Goal: Transaction & Acquisition: Book appointment/travel/reservation

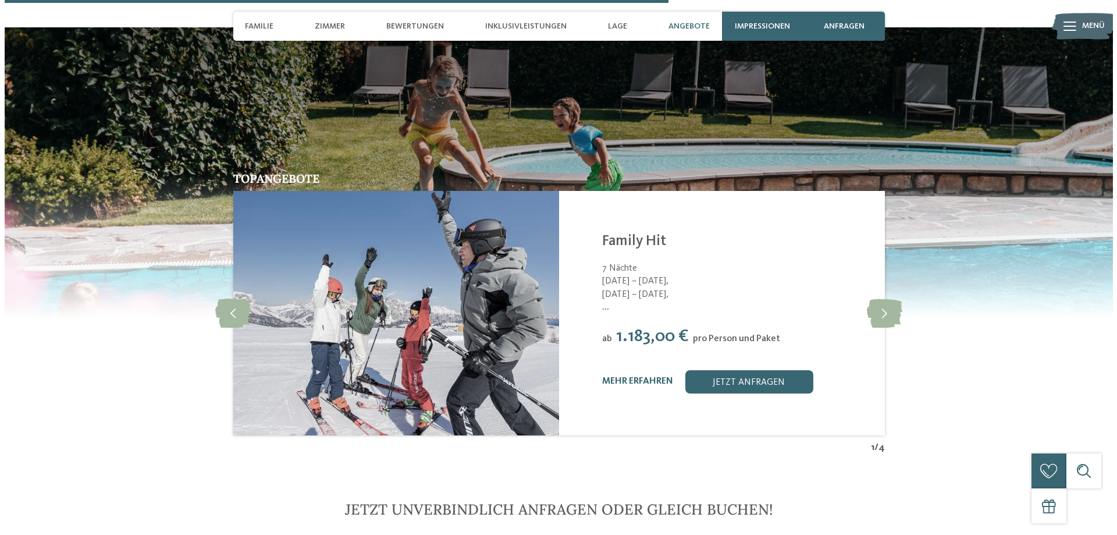
scroll to position [2482, 0]
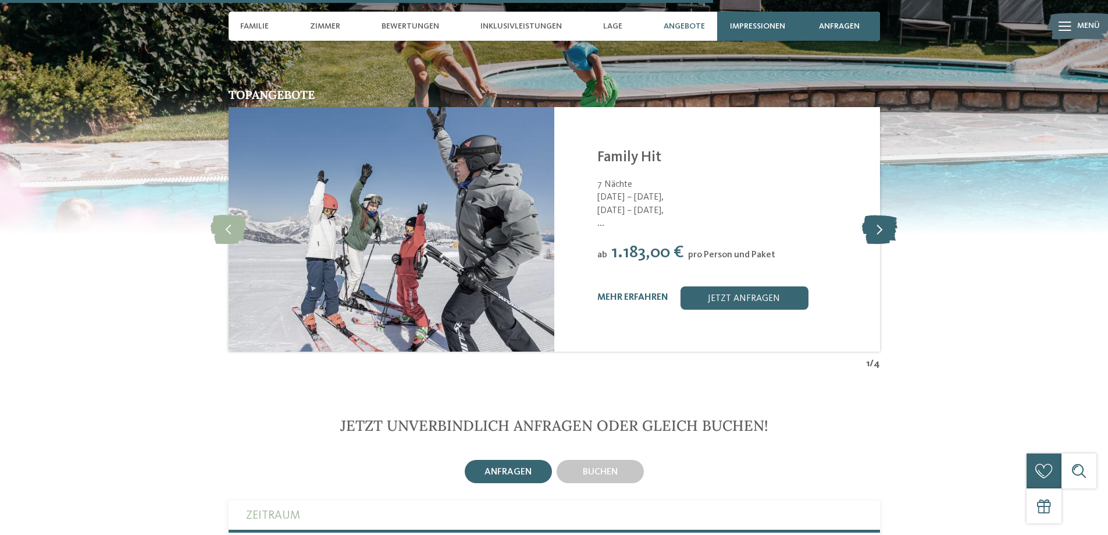
click at [871, 215] on icon at bounding box center [879, 229] width 35 height 29
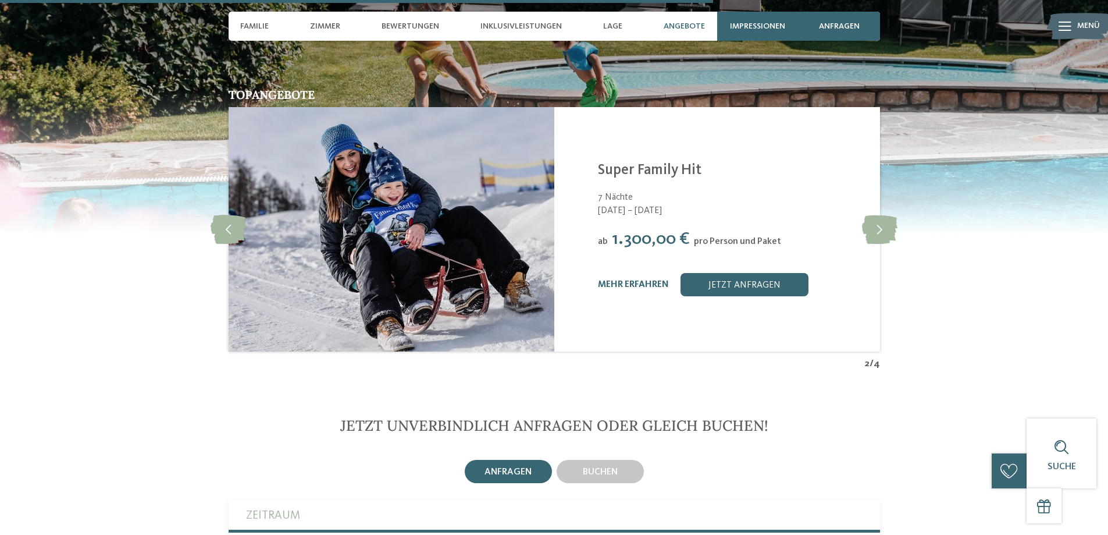
click at [492, 193] on img at bounding box center [392, 229] width 326 height 244
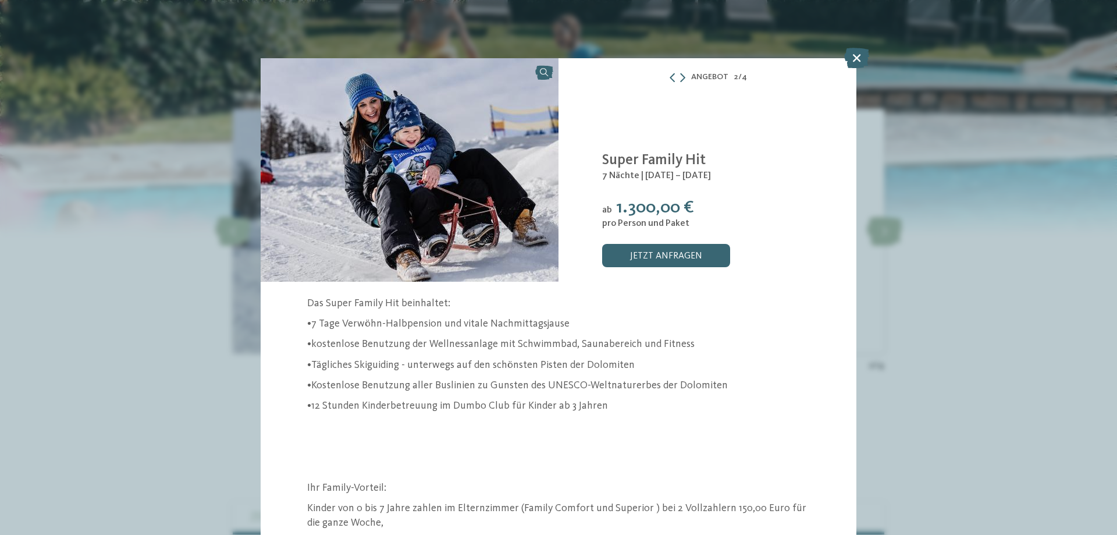
click at [1001, 116] on div "Angebot 2 / 4 2" at bounding box center [558, 267] width 1117 height 535
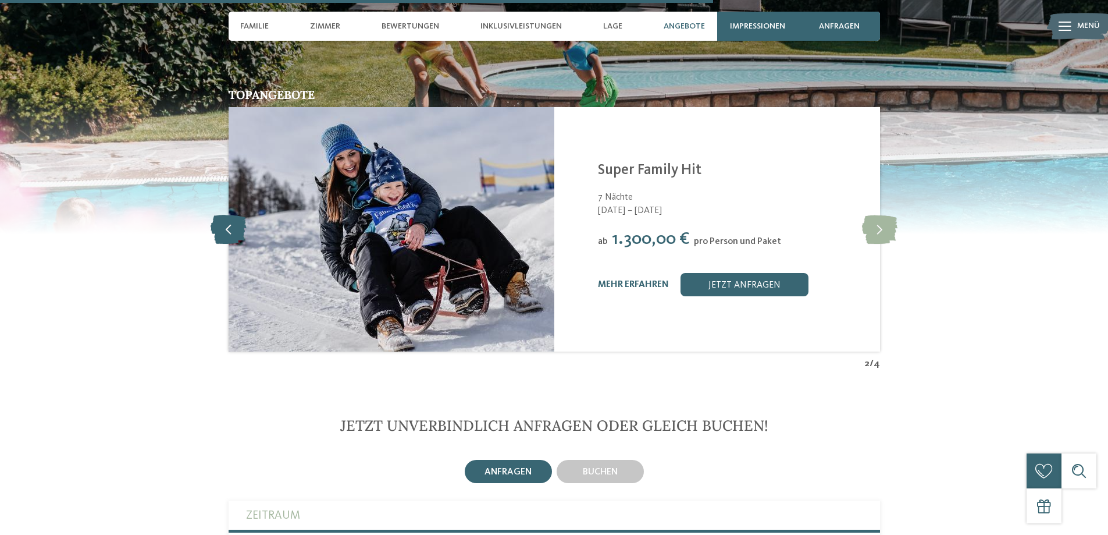
click at [245, 215] on icon at bounding box center [228, 229] width 35 height 29
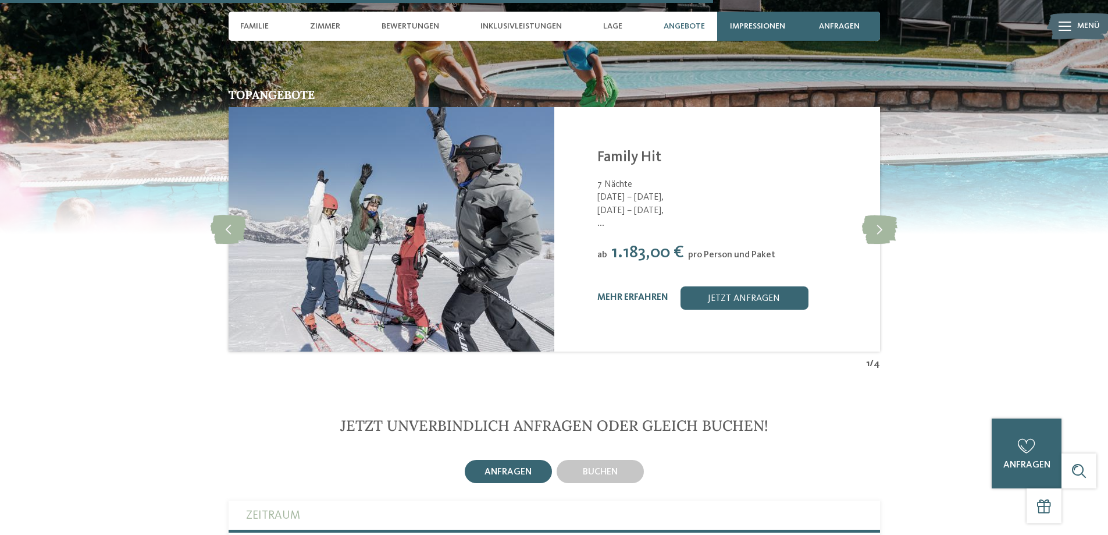
click at [757, 217] on span "..." at bounding box center [731, 223] width 268 height 13
click at [613, 293] on link "mehr erfahren" at bounding box center [632, 297] width 71 height 9
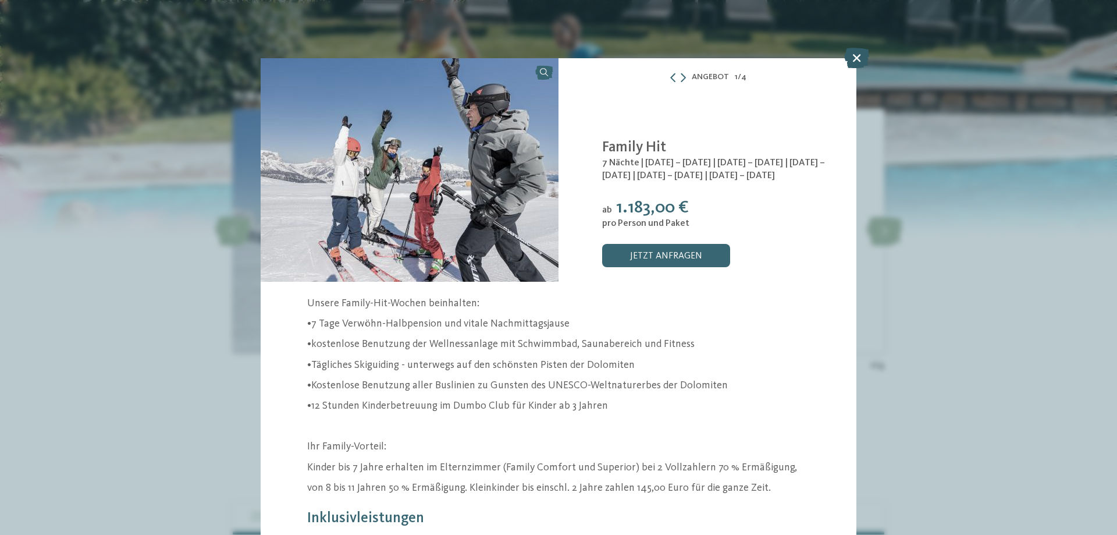
click at [856, 55] on icon at bounding box center [856, 58] width 25 height 20
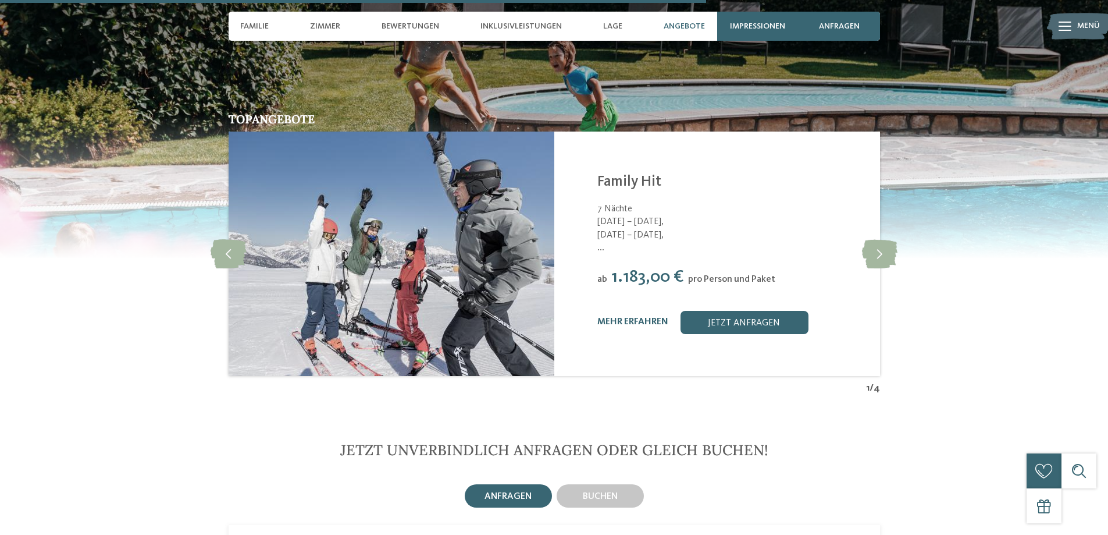
scroll to position [2327, 0]
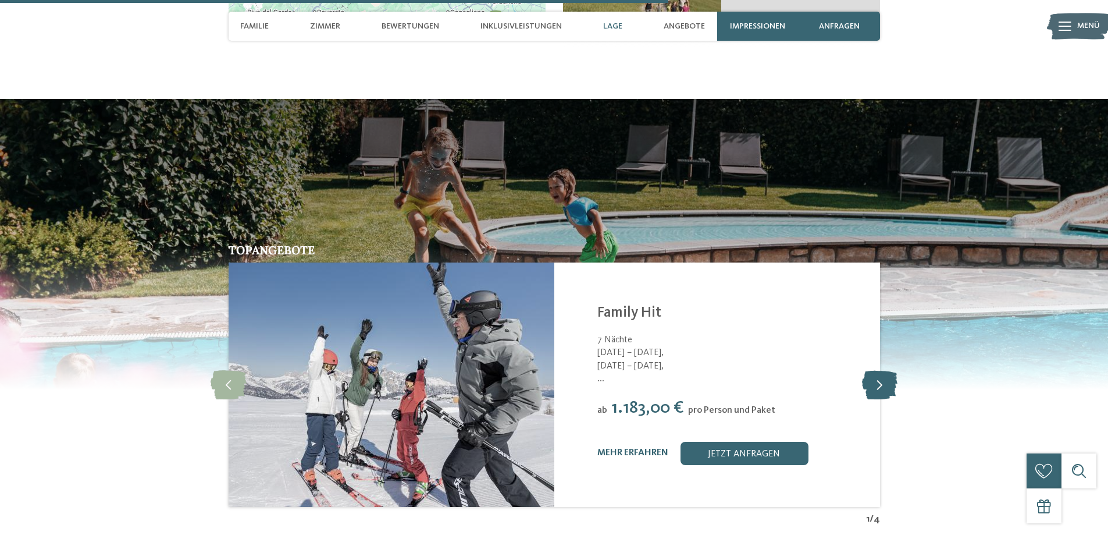
click at [884, 370] on icon at bounding box center [879, 384] width 35 height 29
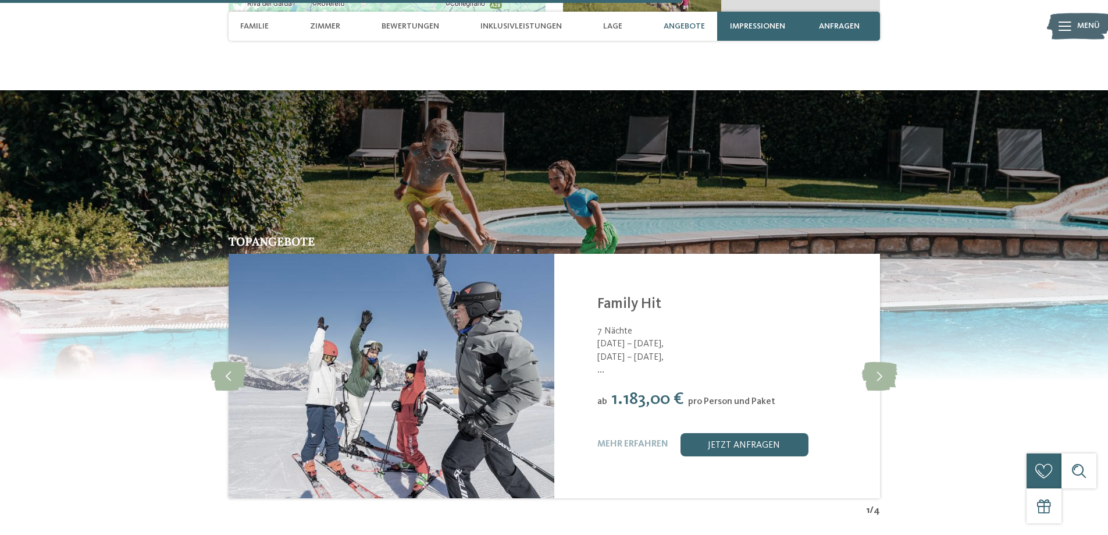
scroll to position [2404, 0]
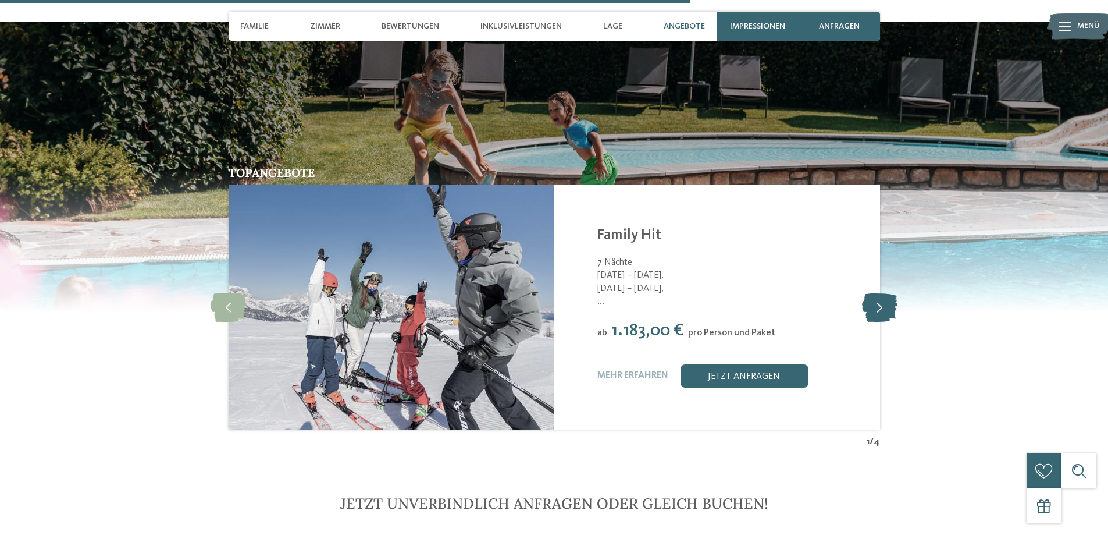
click at [887, 293] on icon at bounding box center [879, 307] width 35 height 29
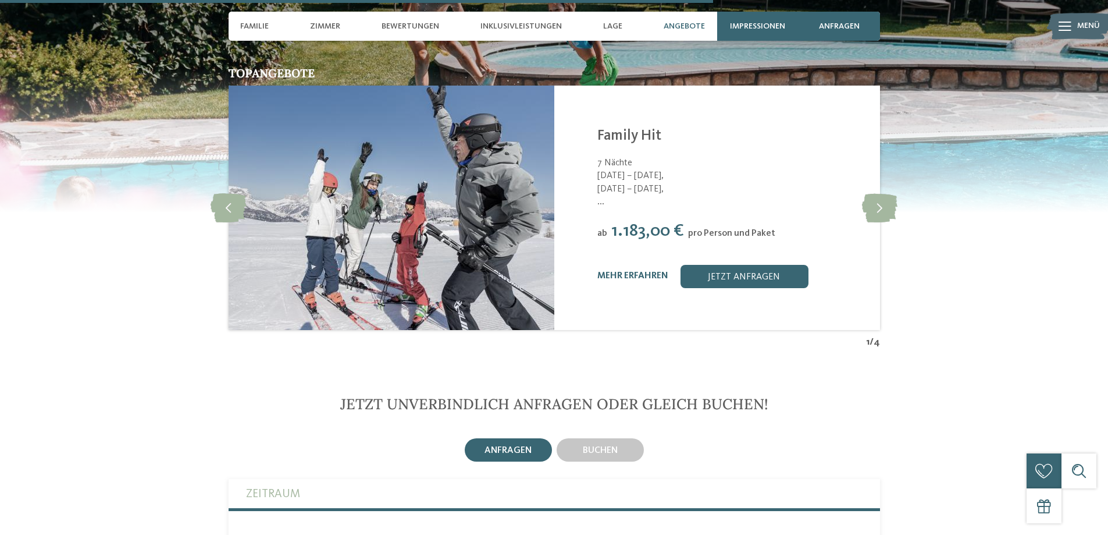
scroll to position [2482, 0]
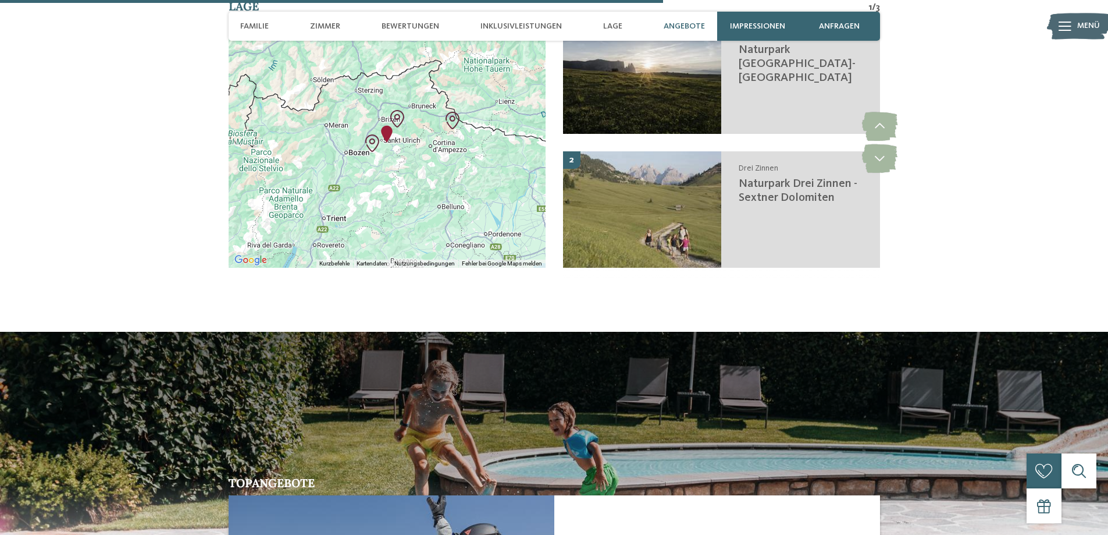
scroll to position [2482, 0]
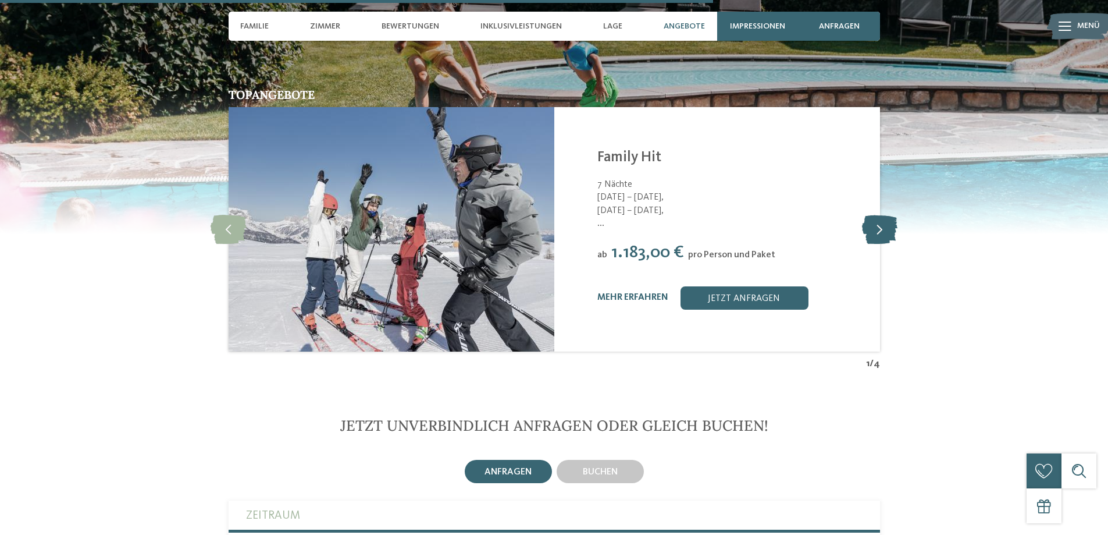
click at [878, 215] on icon at bounding box center [879, 229] width 35 height 29
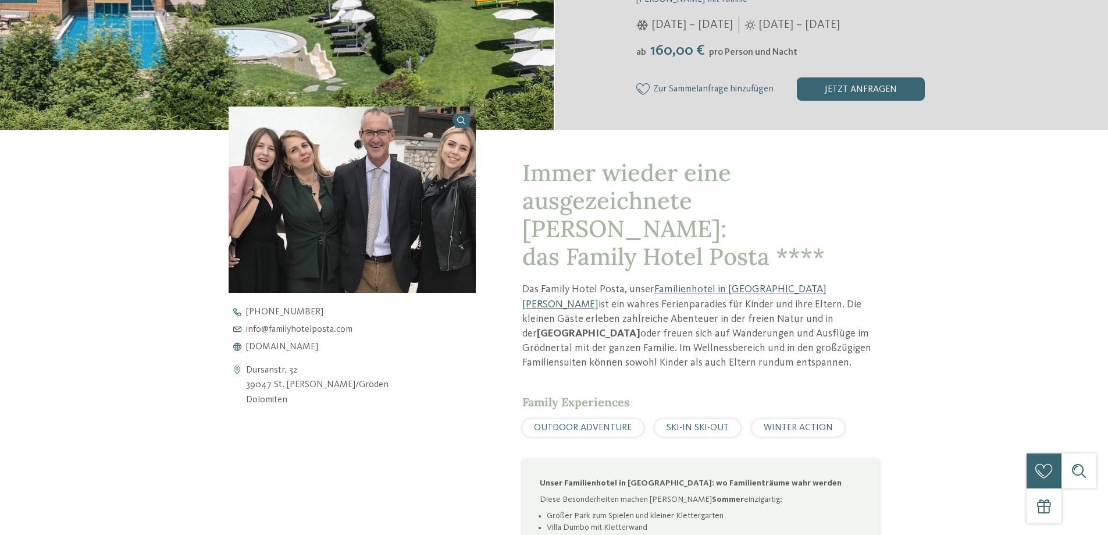
scroll to position [0, 0]
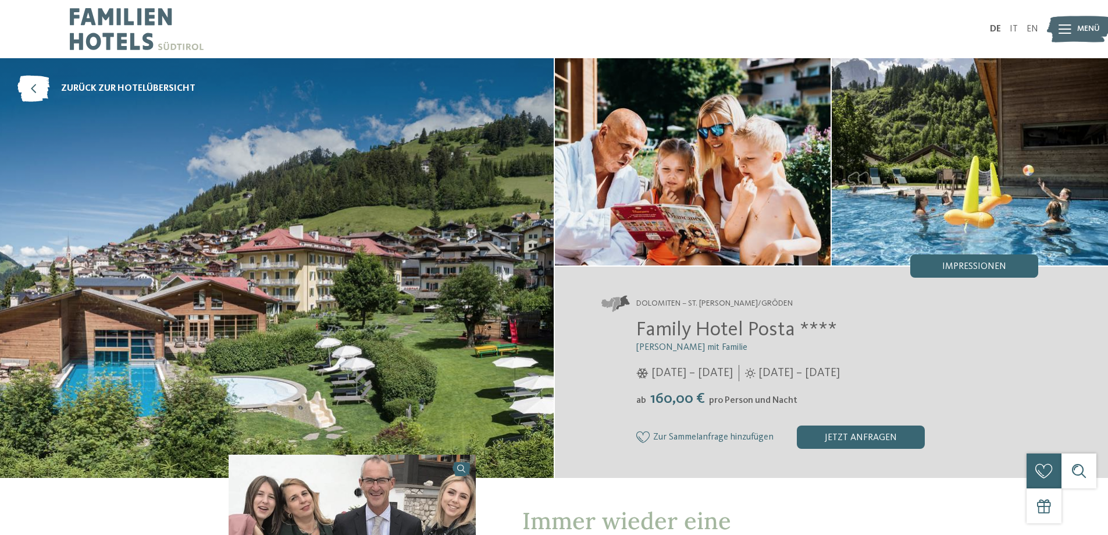
click at [1010, 33] on ul "DE IT EN" at bounding box center [1014, 28] width 48 height 9
click at [1012, 32] on link "IT" at bounding box center [1014, 28] width 8 height 9
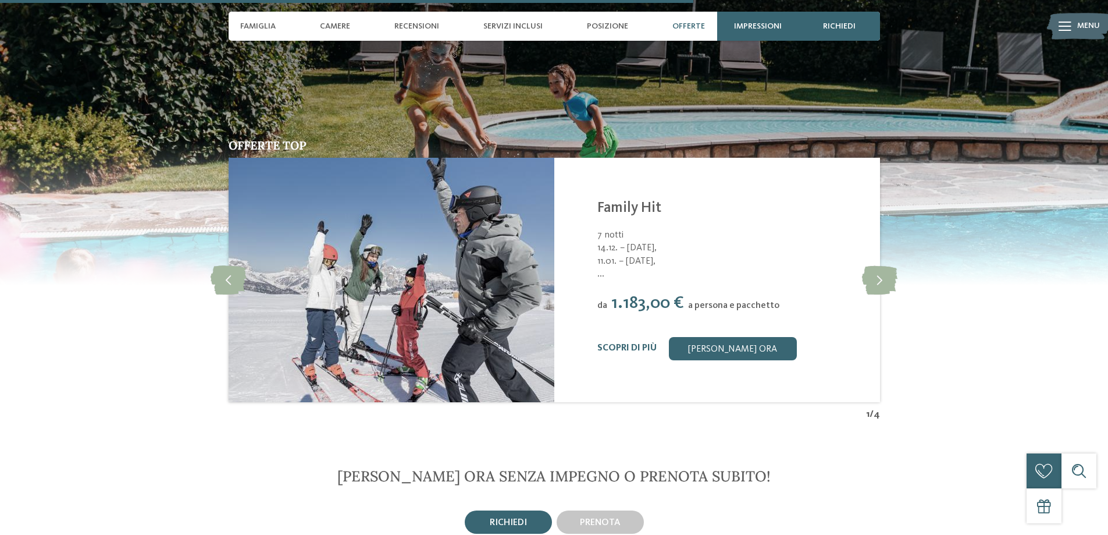
scroll to position [2404, 0]
click at [876, 266] on icon at bounding box center [879, 280] width 35 height 29
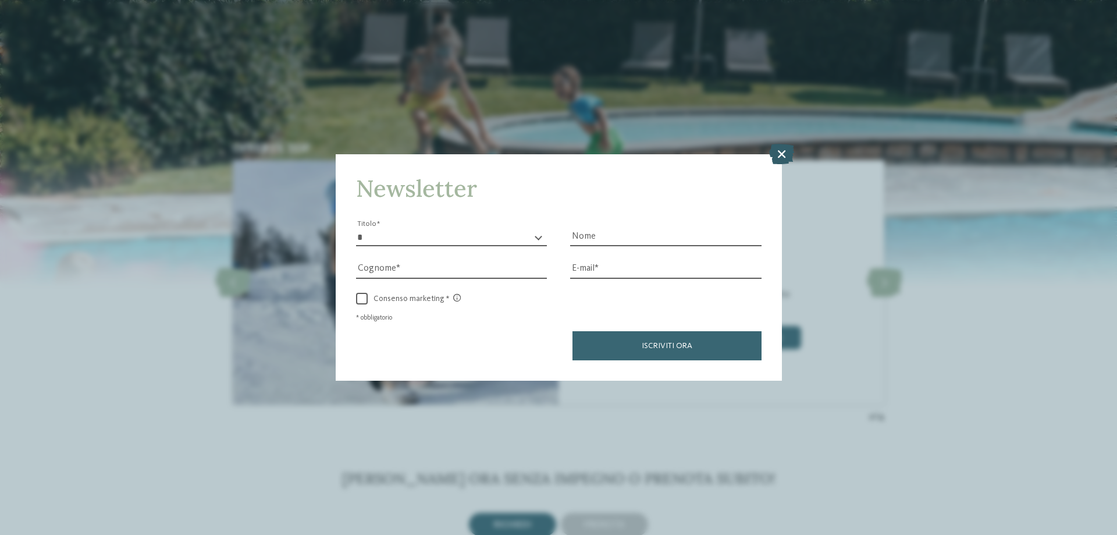
click at [777, 156] on icon at bounding box center [781, 154] width 25 height 20
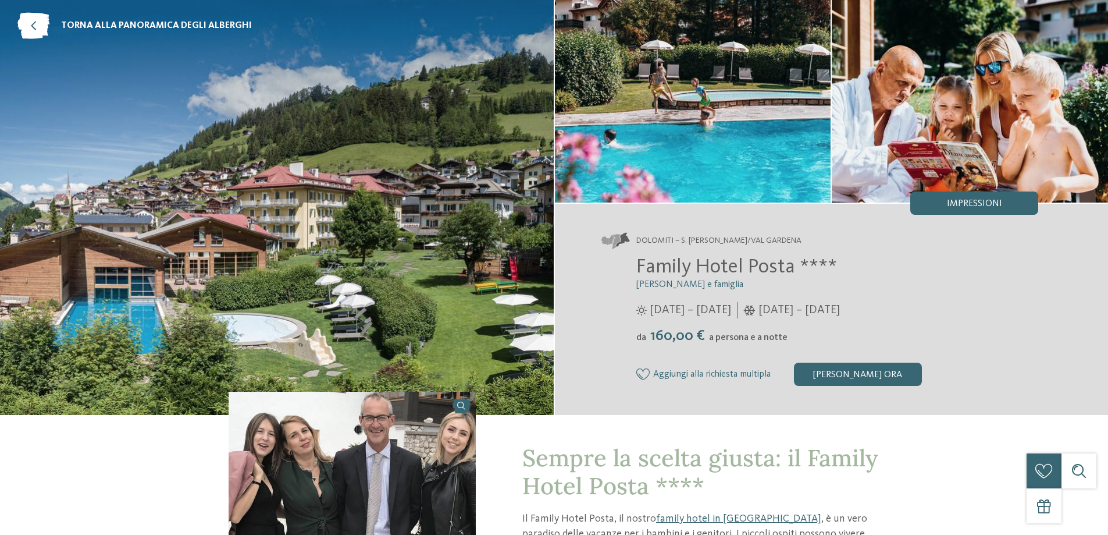
scroll to position [0, 0]
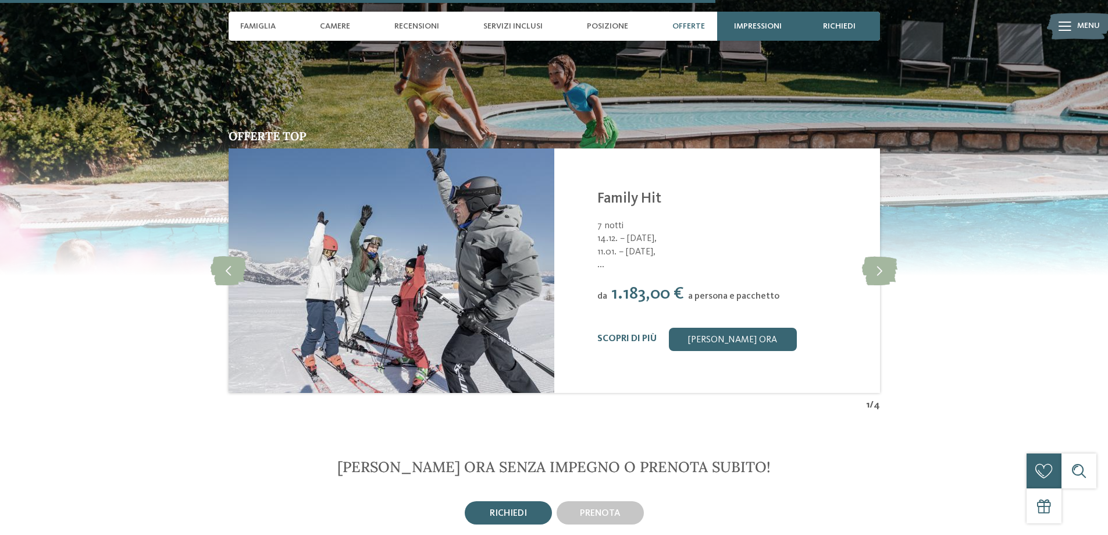
scroll to position [2482, 0]
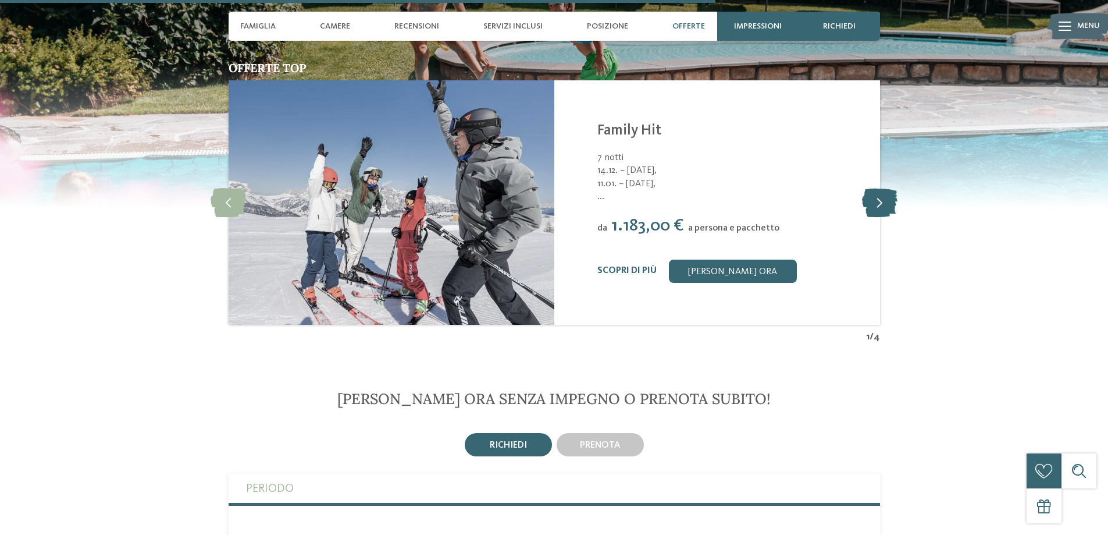
click at [874, 188] on icon at bounding box center [879, 202] width 35 height 29
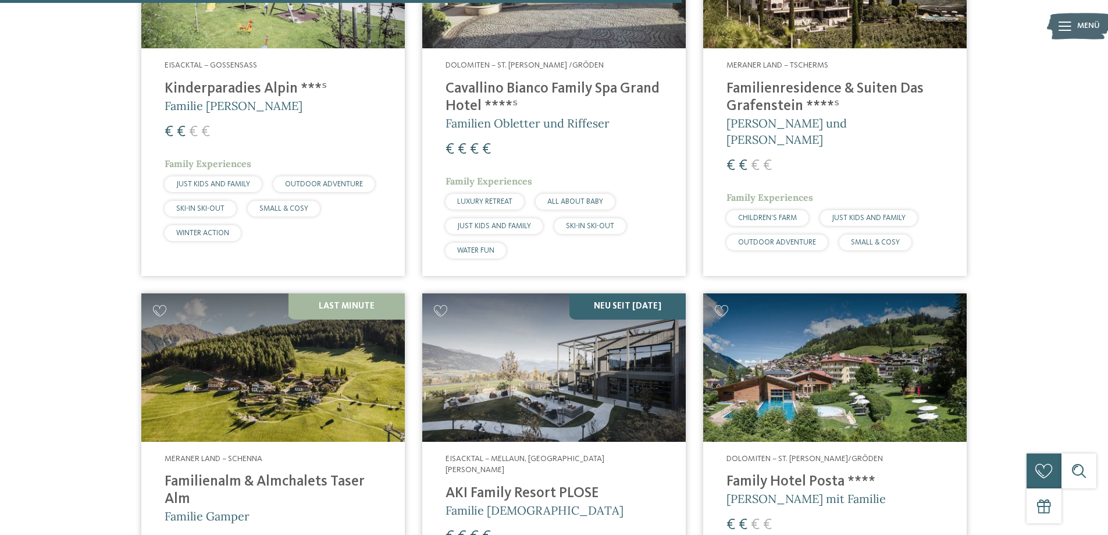
scroll to position [2482, 0]
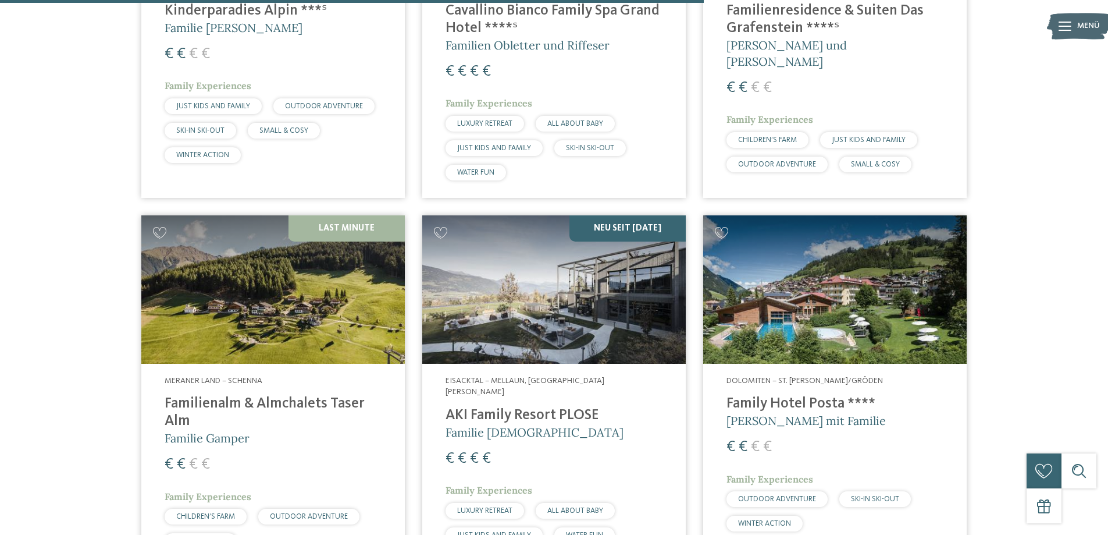
click at [806, 267] on img at bounding box center [835, 289] width 264 height 148
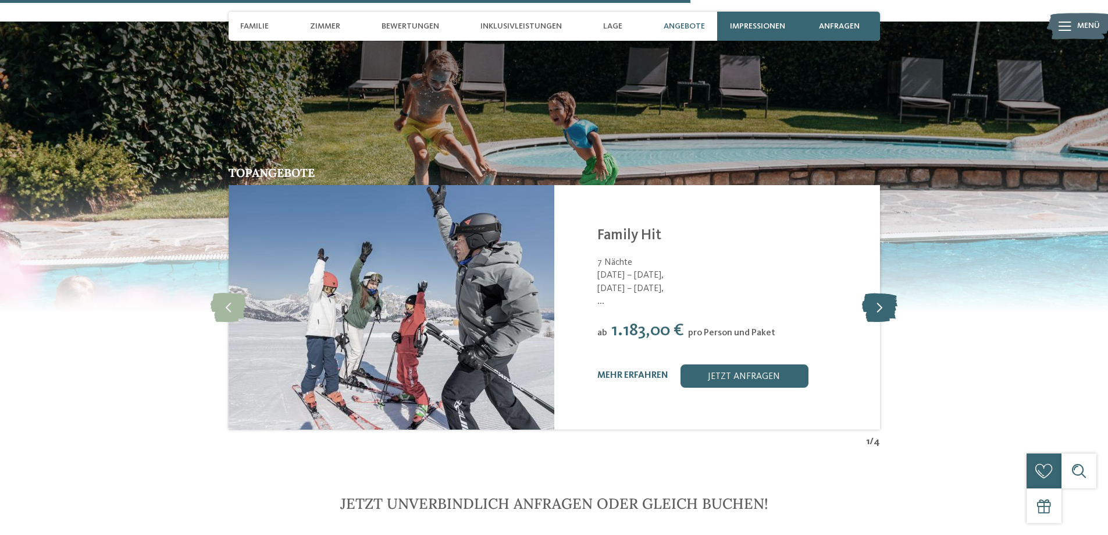
click at [881, 293] on icon at bounding box center [879, 307] width 35 height 29
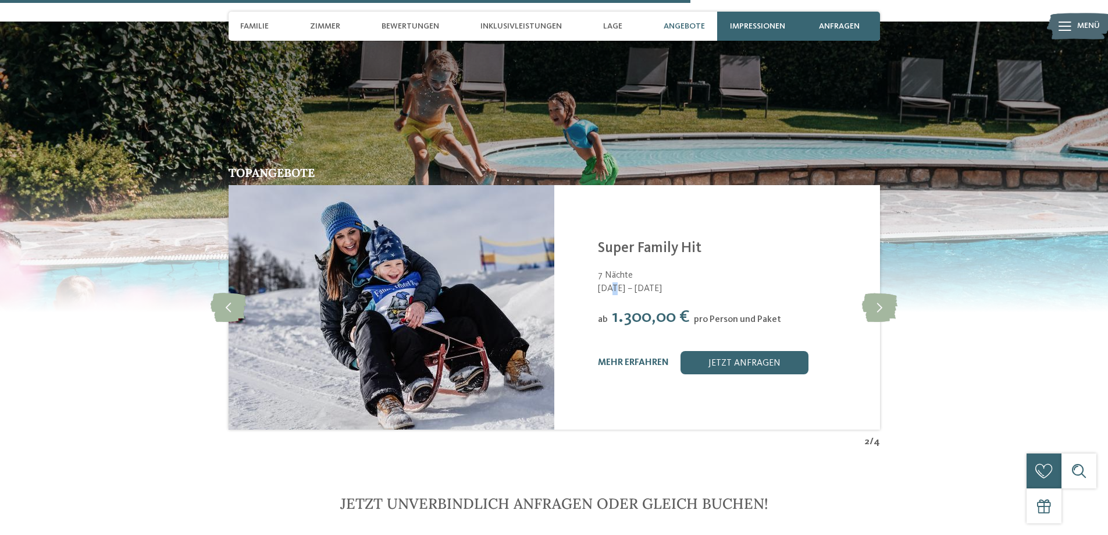
click at [609, 282] on span "15.03. – 22.03.2026" at bounding box center [732, 288] width 268 height 13
click at [600, 282] on span "[DATE] – [DATE]" at bounding box center [732, 288] width 268 height 13
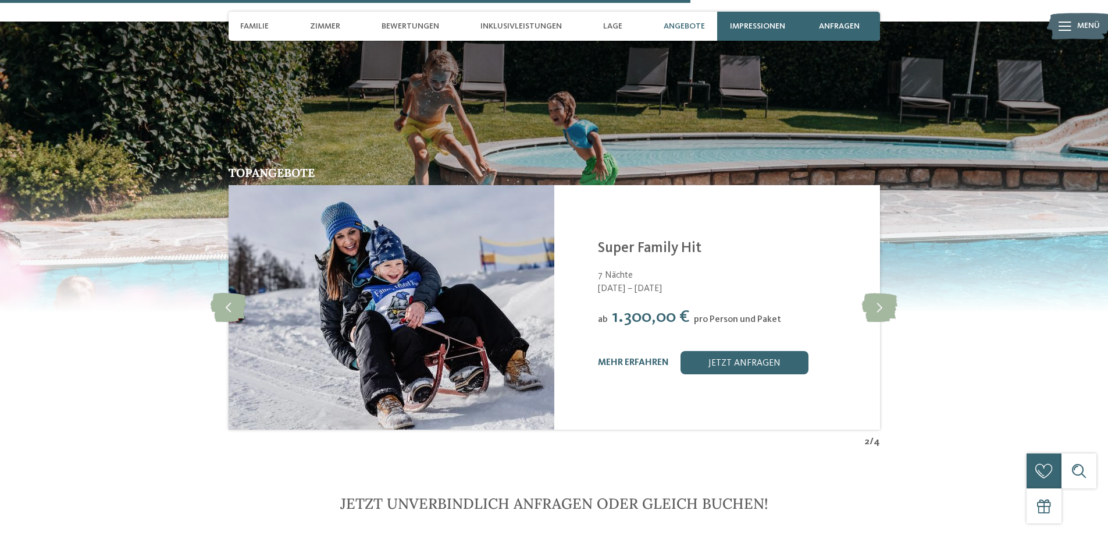
drag, startPoint x: 598, startPoint y: 260, endPoint x: 672, endPoint y: 254, distance: 74.1
click at [672, 282] on span "[DATE] – [DATE]" at bounding box center [732, 288] width 268 height 13
click at [675, 282] on span "[DATE] – [DATE]" at bounding box center [732, 288] width 268 height 13
click at [642, 282] on span "[DATE] – [DATE]" at bounding box center [732, 288] width 268 height 13
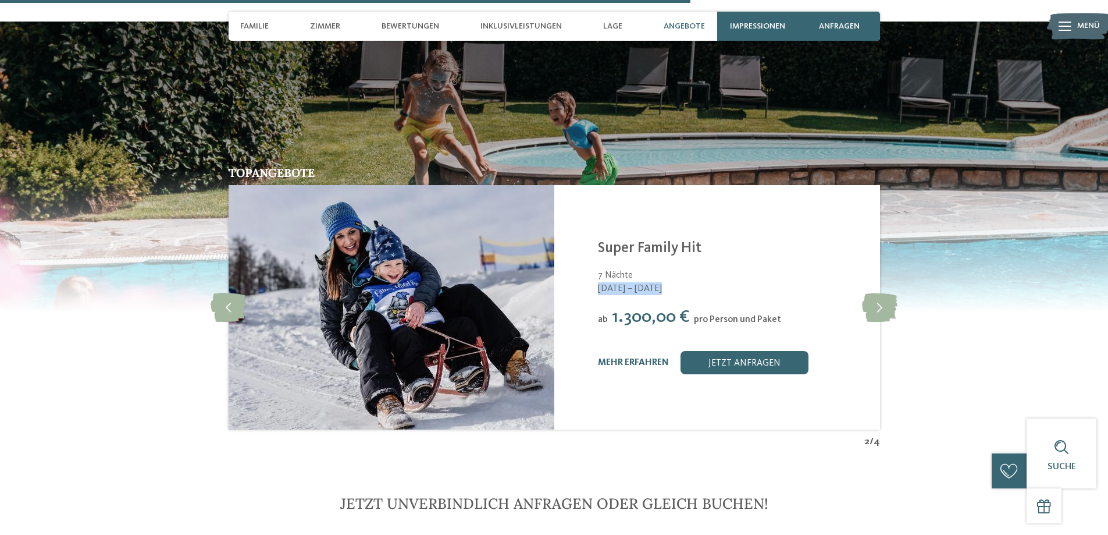
click at [642, 282] on span "[DATE] – [DATE]" at bounding box center [732, 288] width 268 height 13
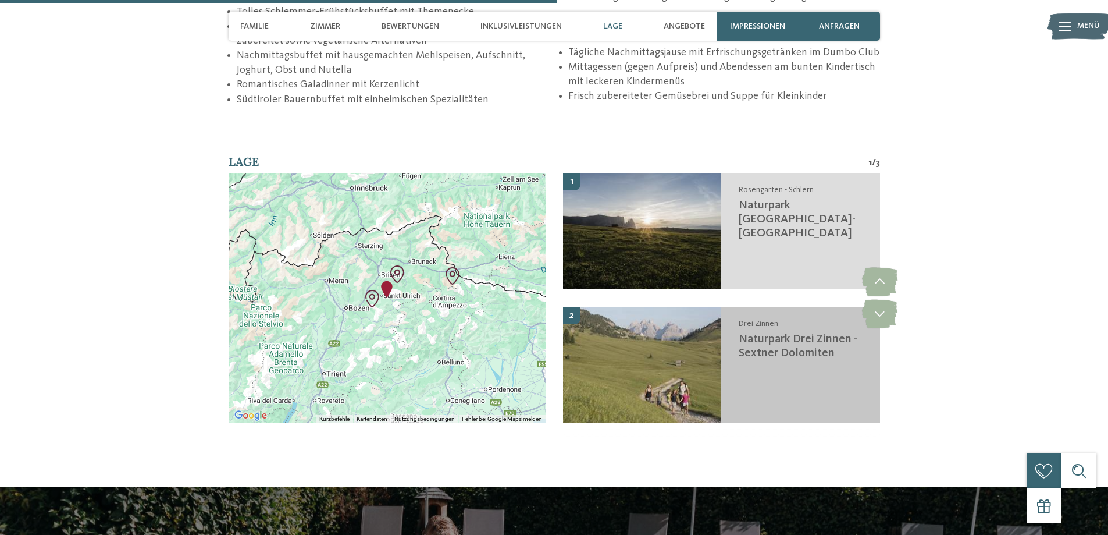
scroll to position [2327, 0]
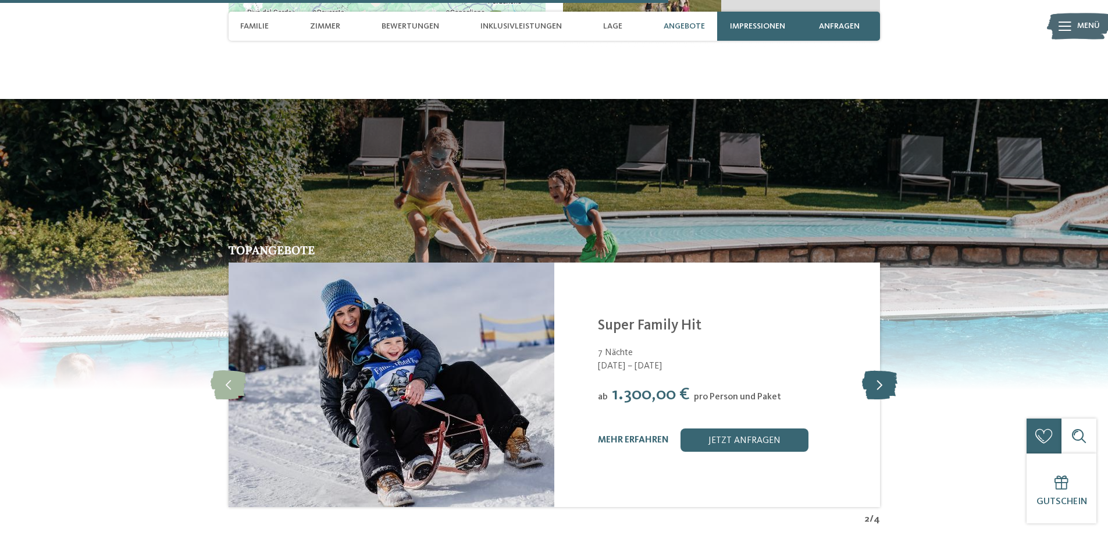
click at [873, 370] on icon at bounding box center [879, 384] width 35 height 29
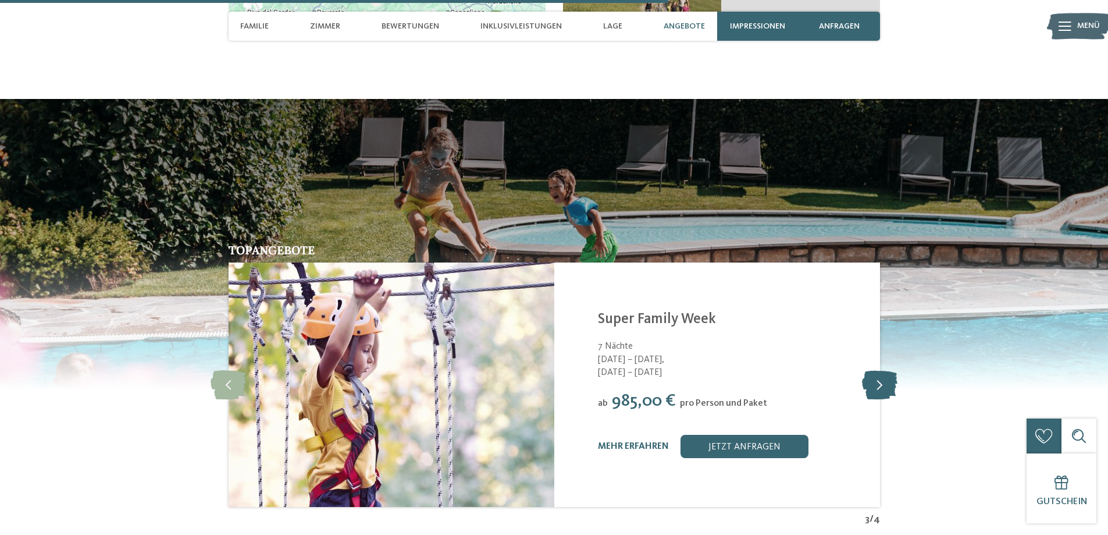
click at [873, 370] on icon at bounding box center [879, 384] width 35 height 29
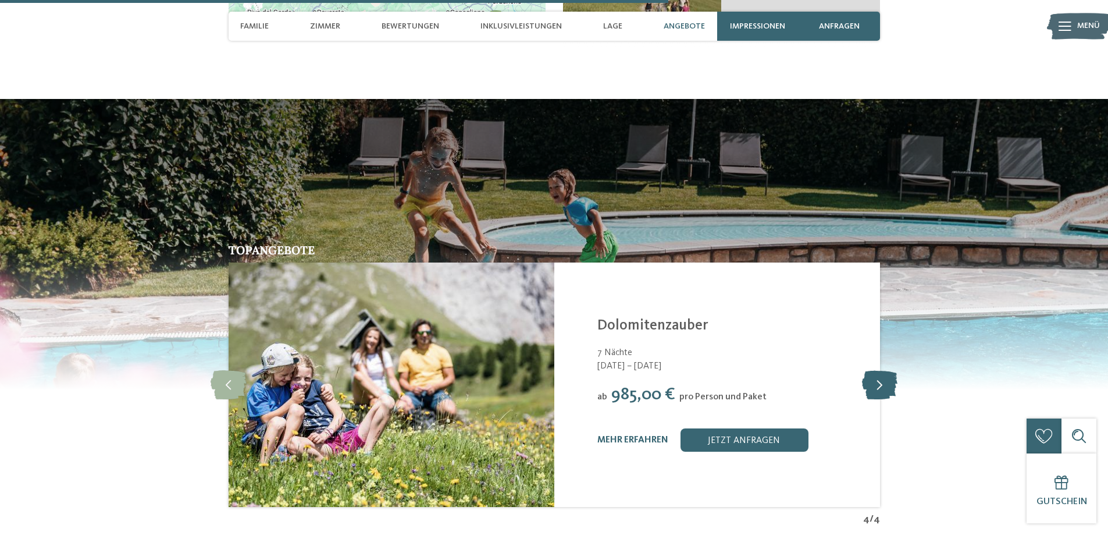
click at [873, 370] on icon at bounding box center [879, 384] width 35 height 29
click at [874, 370] on icon at bounding box center [879, 384] width 35 height 29
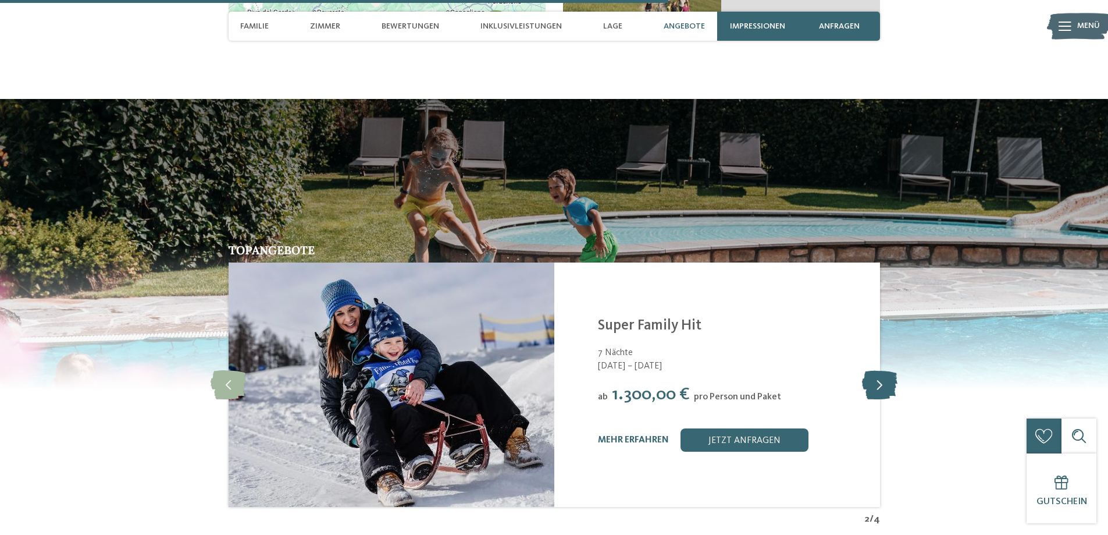
click at [874, 370] on icon at bounding box center [879, 384] width 35 height 29
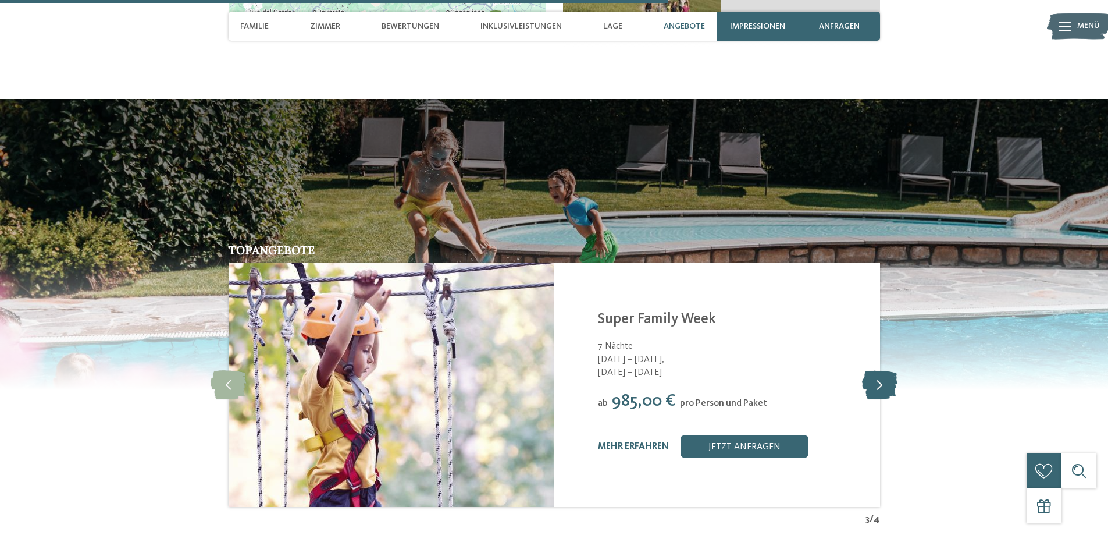
click at [875, 370] on icon at bounding box center [879, 384] width 35 height 29
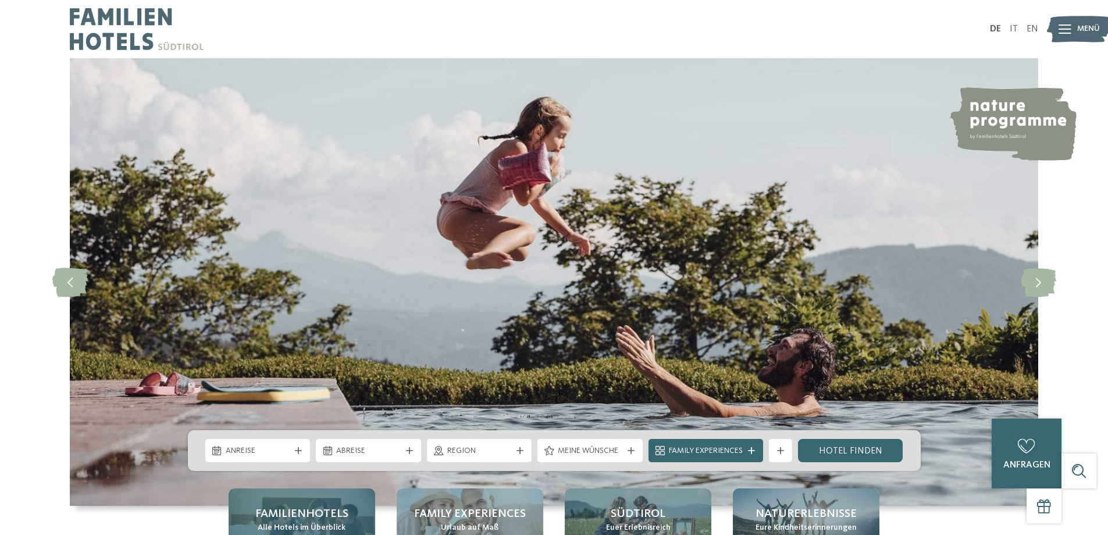
click at [336, 508] on span "Familienhotels" at bounding box center [301, 514] width 93 height 16
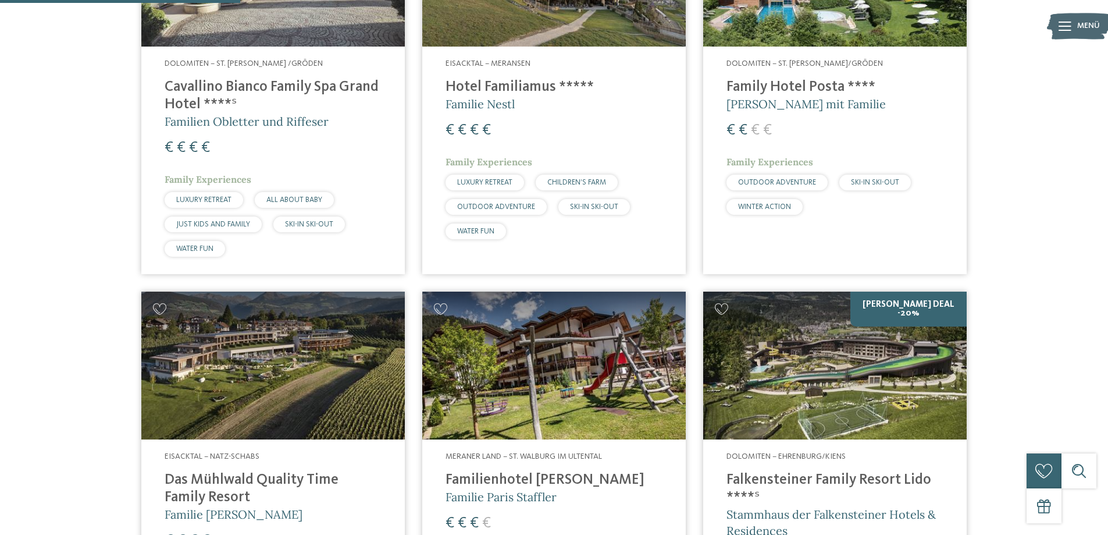
scroll to position [543, 0]
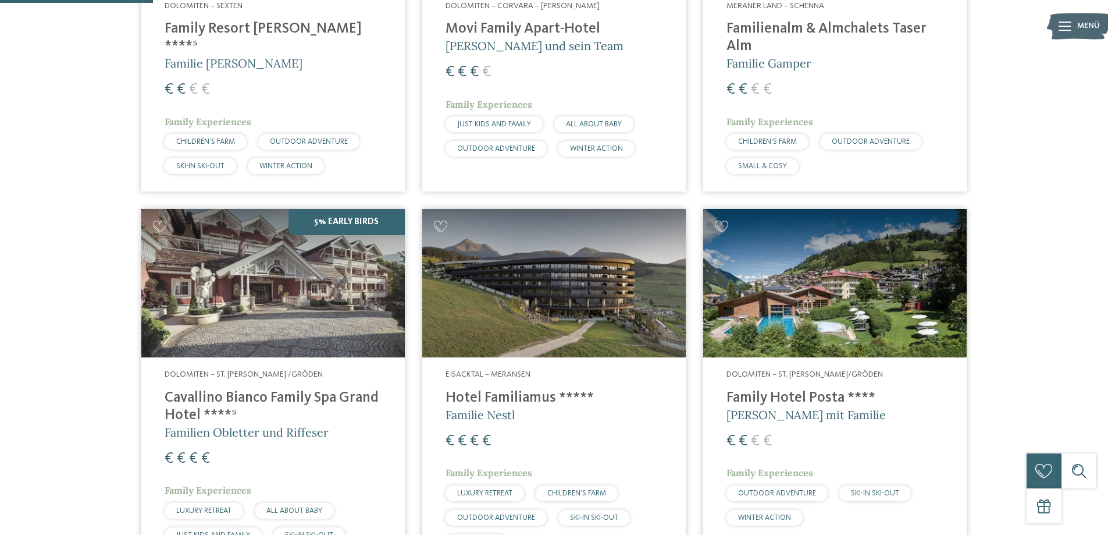
click at [754, 257] on img at bounding box center [835, 283] width 264 height 148
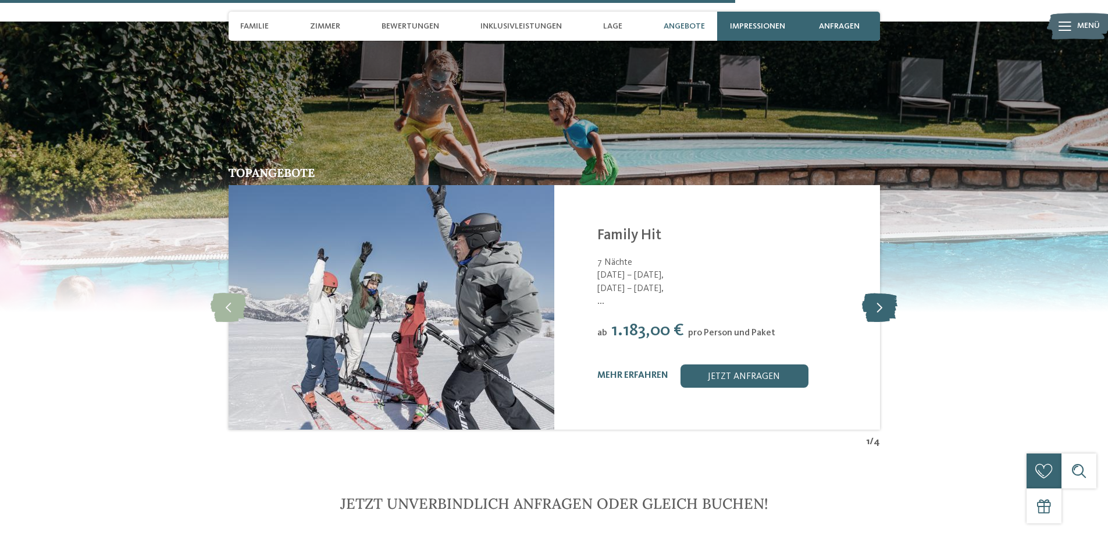
scroll to position [2327, 0]
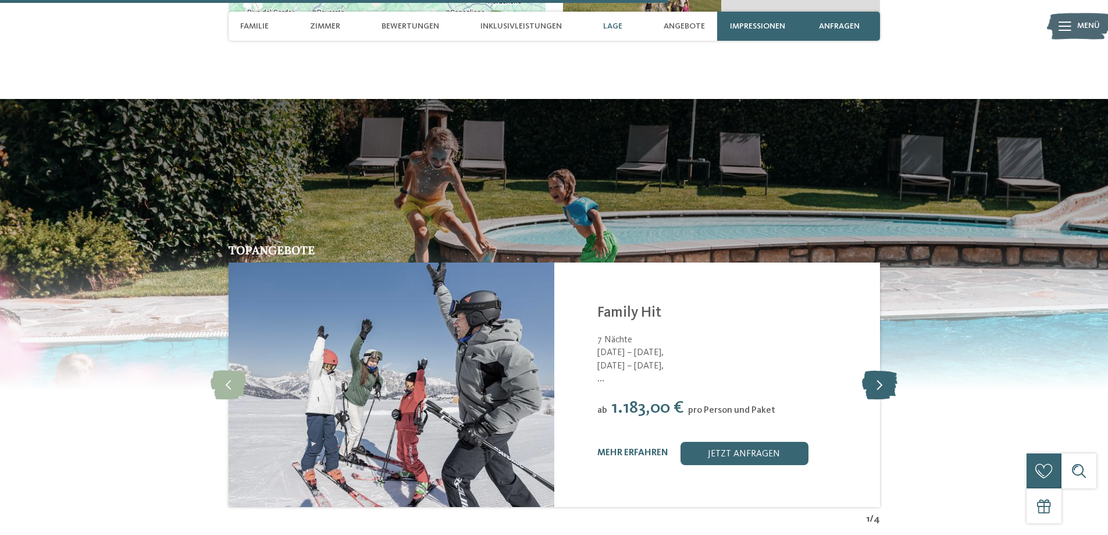
click at [876, 370] on icon at bounding box center [879, 384] width 35 height 29
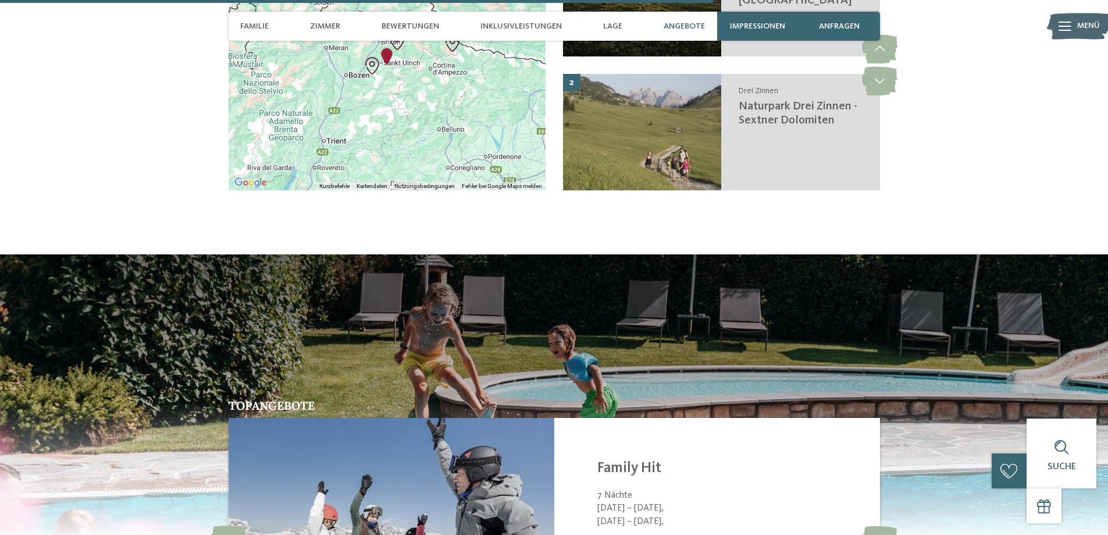
scroll to position [2482, 0]
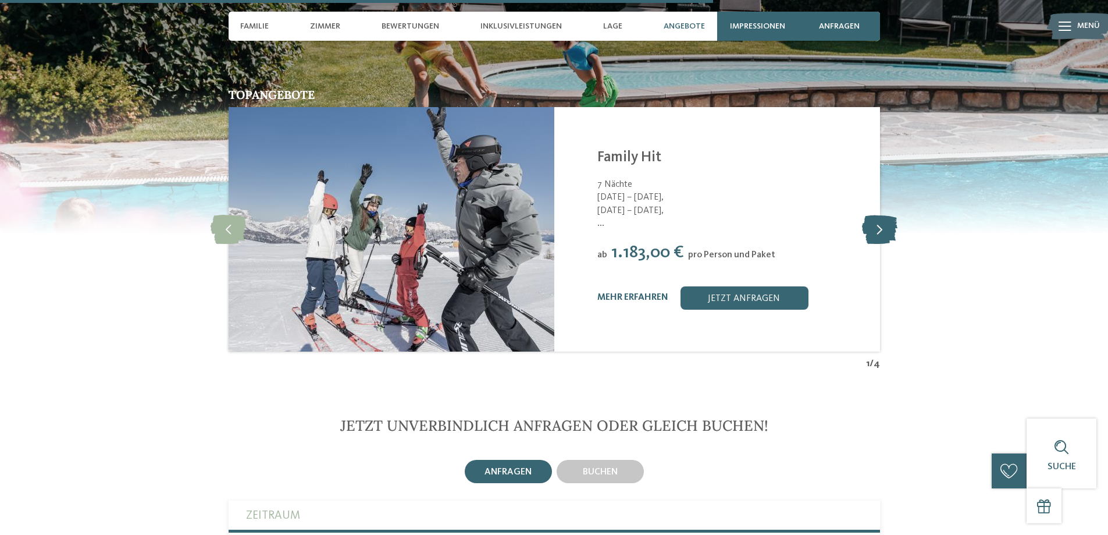
click at [878, 215] on icon at bounding box center [879, 229] width 35 height 29
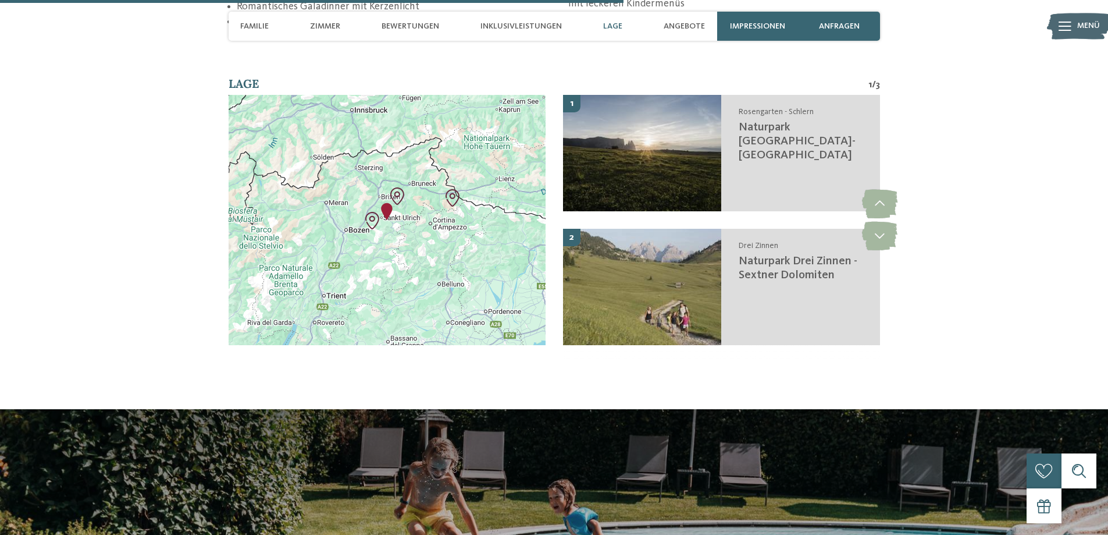
scroll to position [2482, 0]
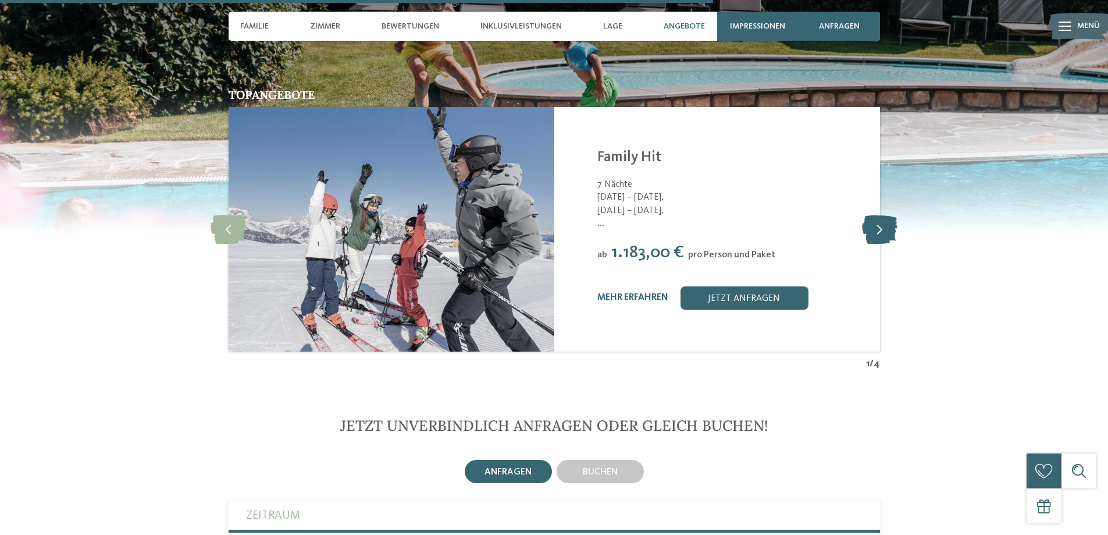
click at [879, 215] on icon at bounding box center [879, 229] width 35 height 29
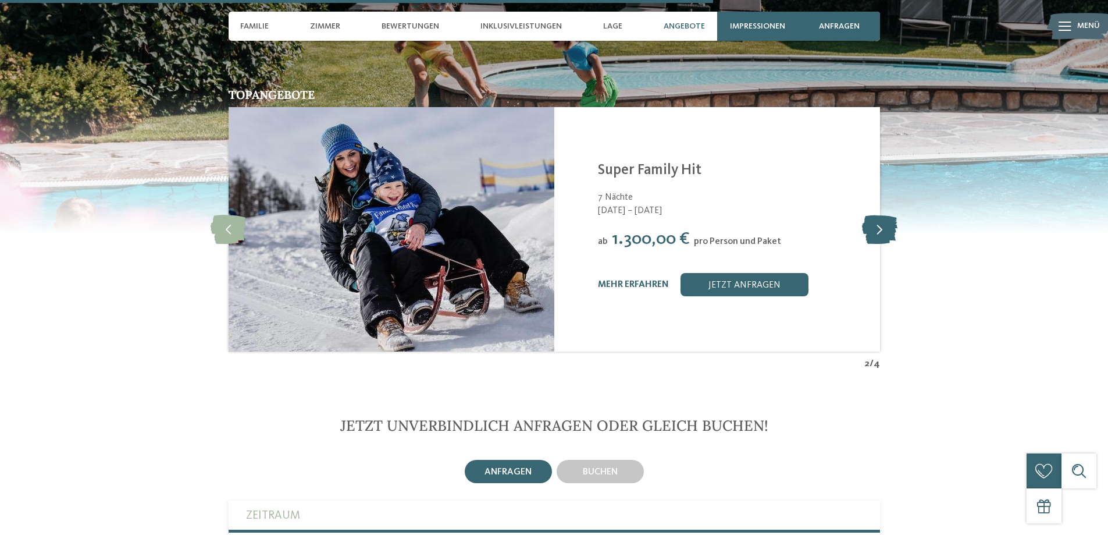
click at [879, 215] on icon at bounding box center [879, 229] width 35 height 29
